Goal: Check status: Check status

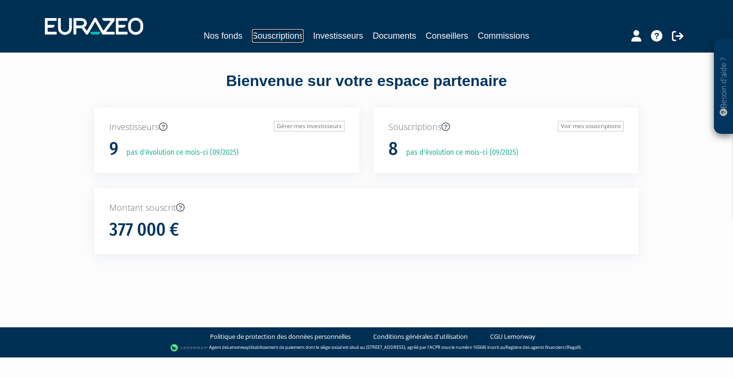
click at [286, 34] on link "Souscriptions" at bounding box center [278, 35] width 52 height 13
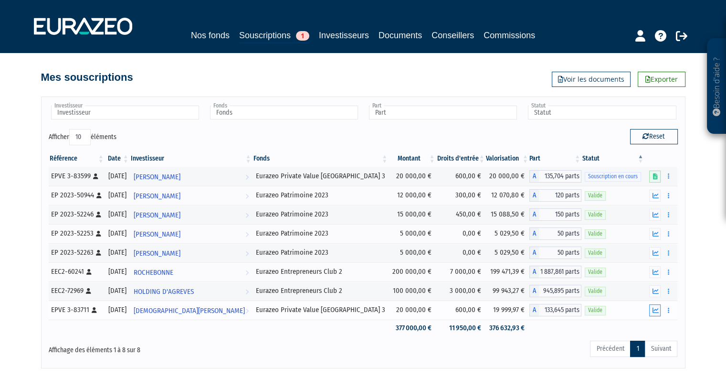
click at [657, 309] on icon "button" at bounding box center [655, 310] width 6 height 6
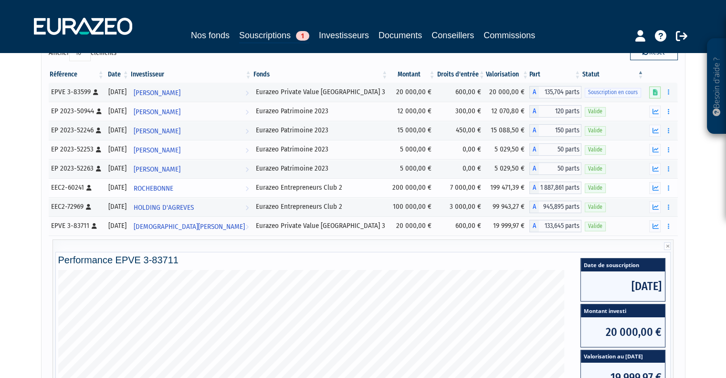
scroll to position [68, 0]
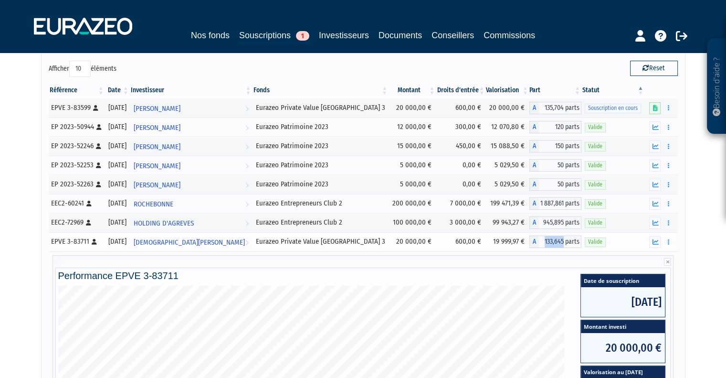
drag, startPoint x: 534, startPoint y: 239, endPoint x: 554, endPoint y: 238, distance: 20.1
click at [554, 238] on span "133,645 parts" at bounding box center [560, 241] width 42 height 12
copy span "133,645"
click at [655, 241] on icon "button" at bounding box center [655, 242] width 6 height 6
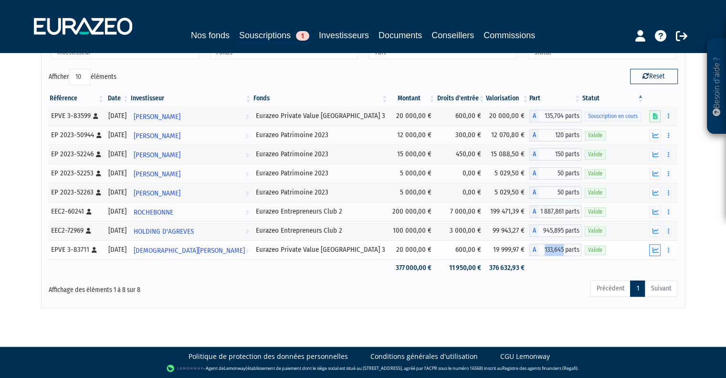
scroll to position [59, 0]
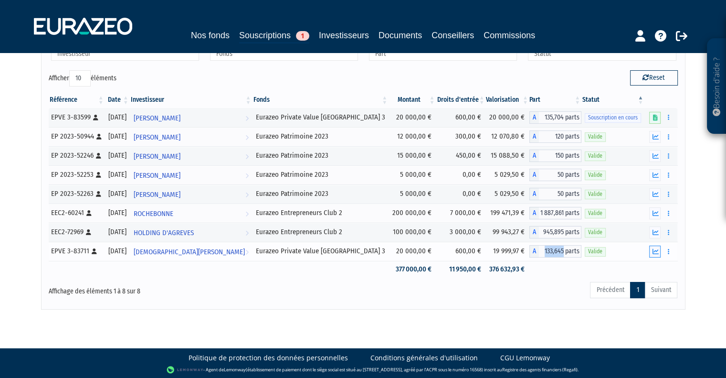
click at [657, 248] on icon "button" at bounding box center [655, 251] width 6 height 6
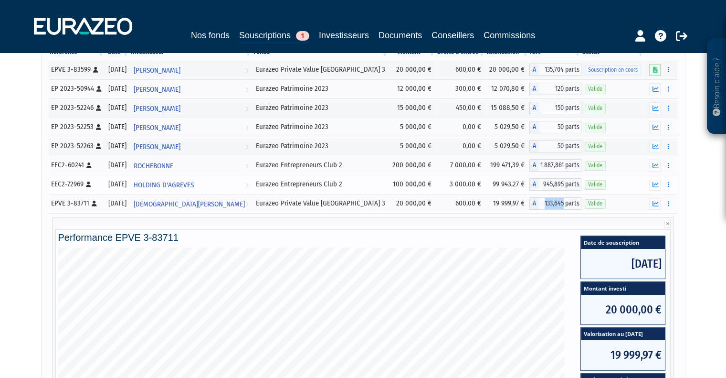
scroll to position [307, 0]
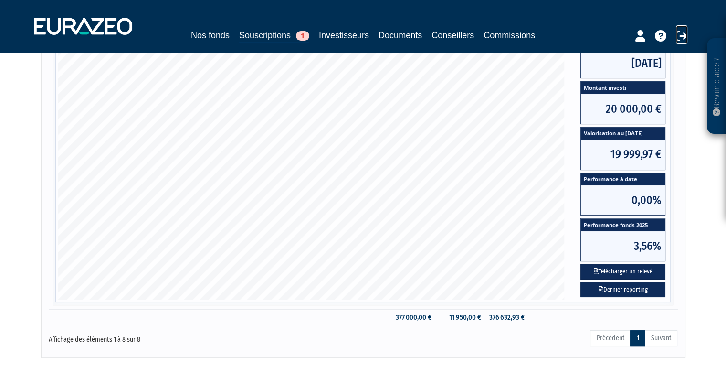
click at [676, 34] on icon at bounding box center [681, 35] width 11 height 11
